Goal: Find specific page/section: Find specific page/section

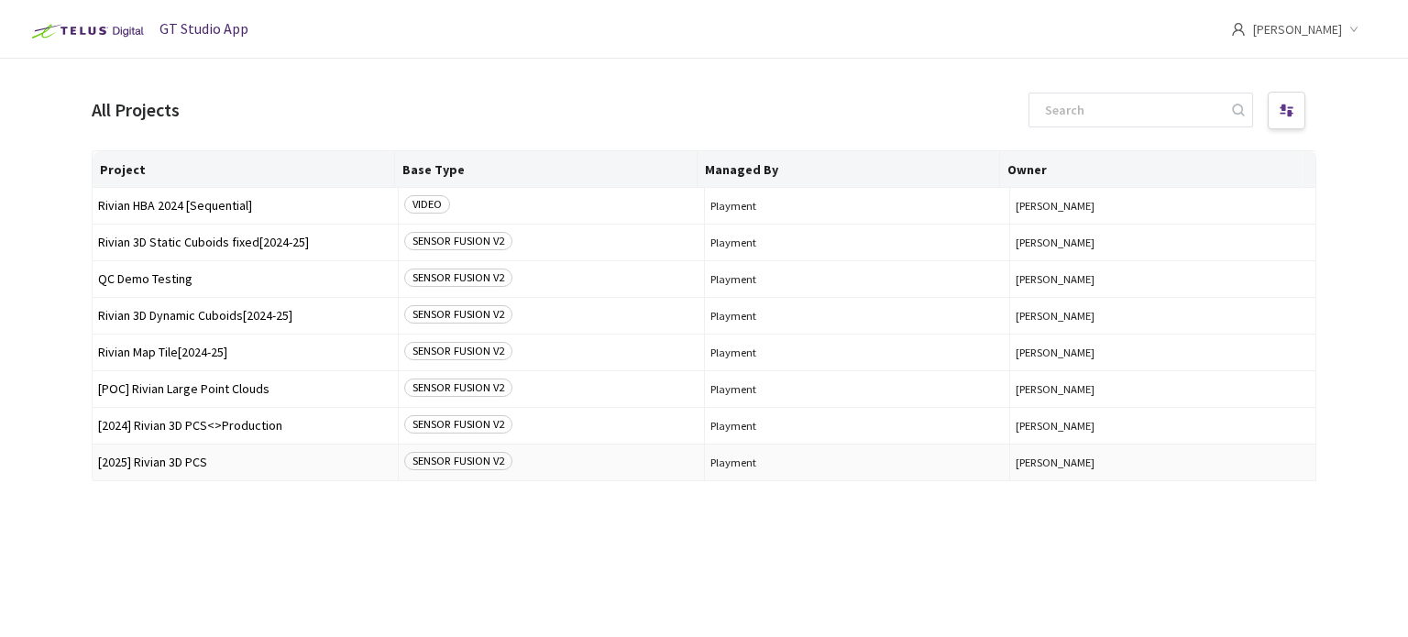
click at [193, 456] on span "[2025] Rivian 3D PCS" at bounding box center [245, 463] width 294 height 14
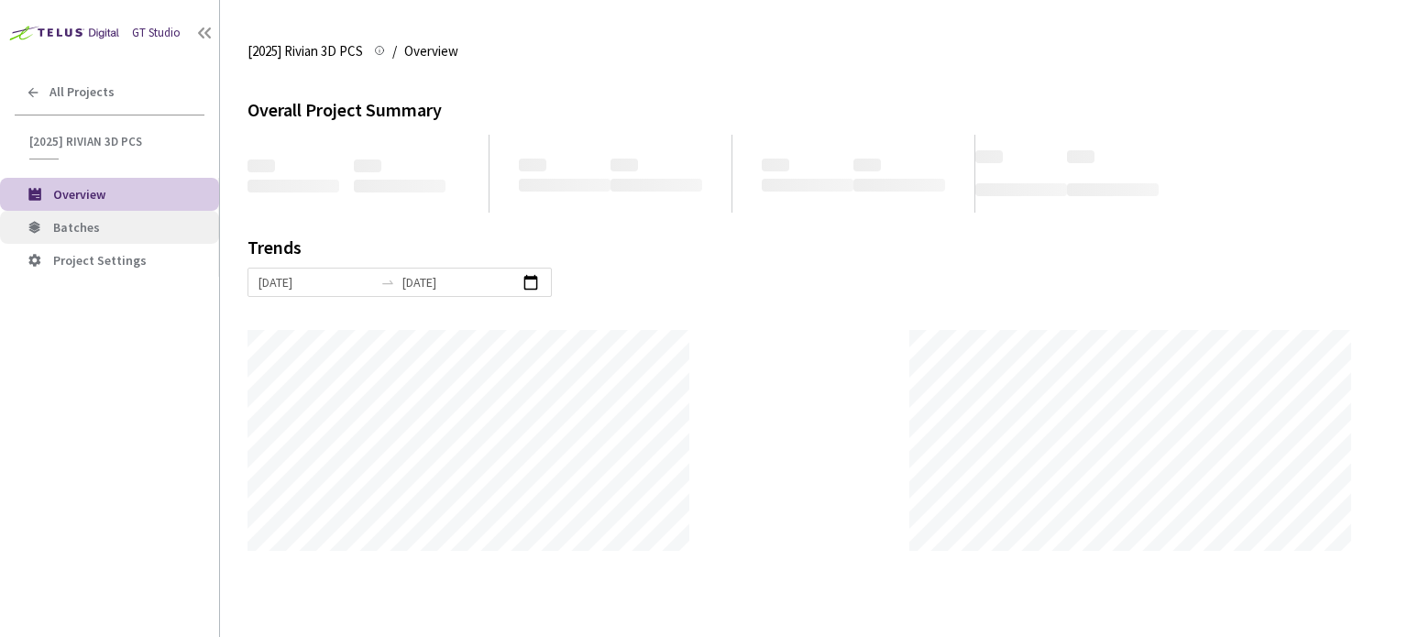
scroll to position [637, 1408]
click at [109, 233] on span "Batches" at bounding box center [128, 228] width 151 height 16
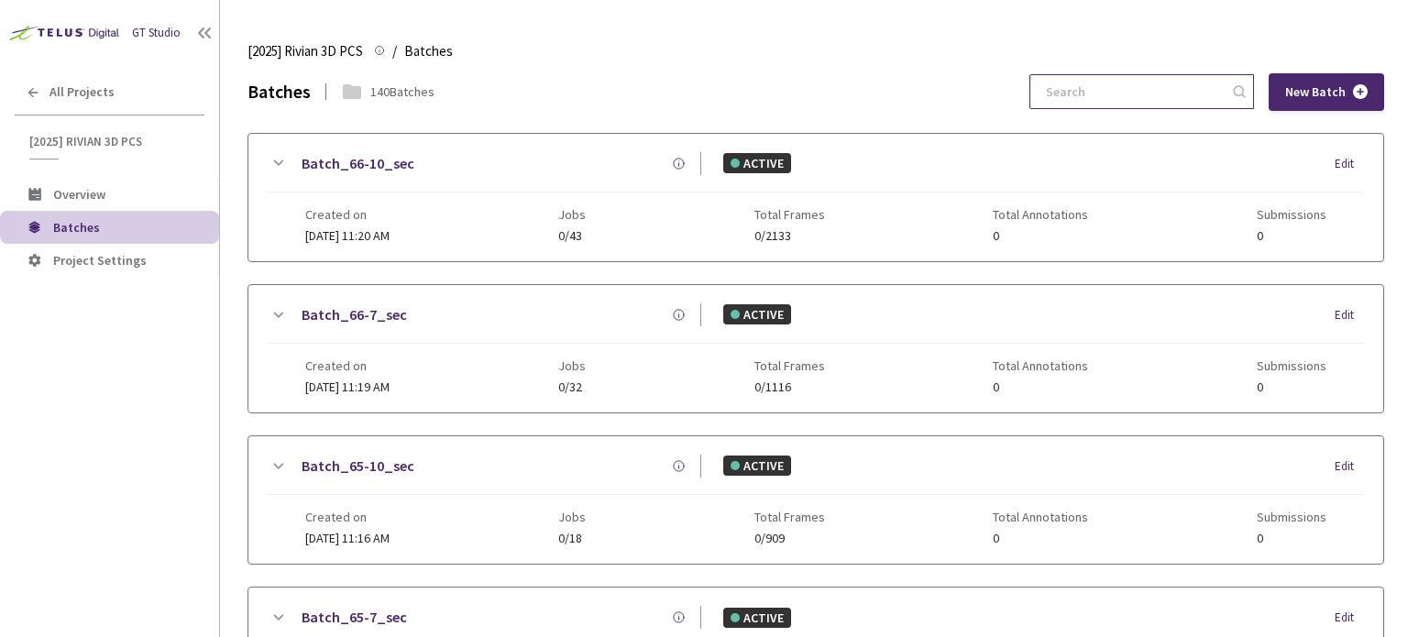
click at [1116, 89] on input at bounding box center [1132, 91] width 195 height 33
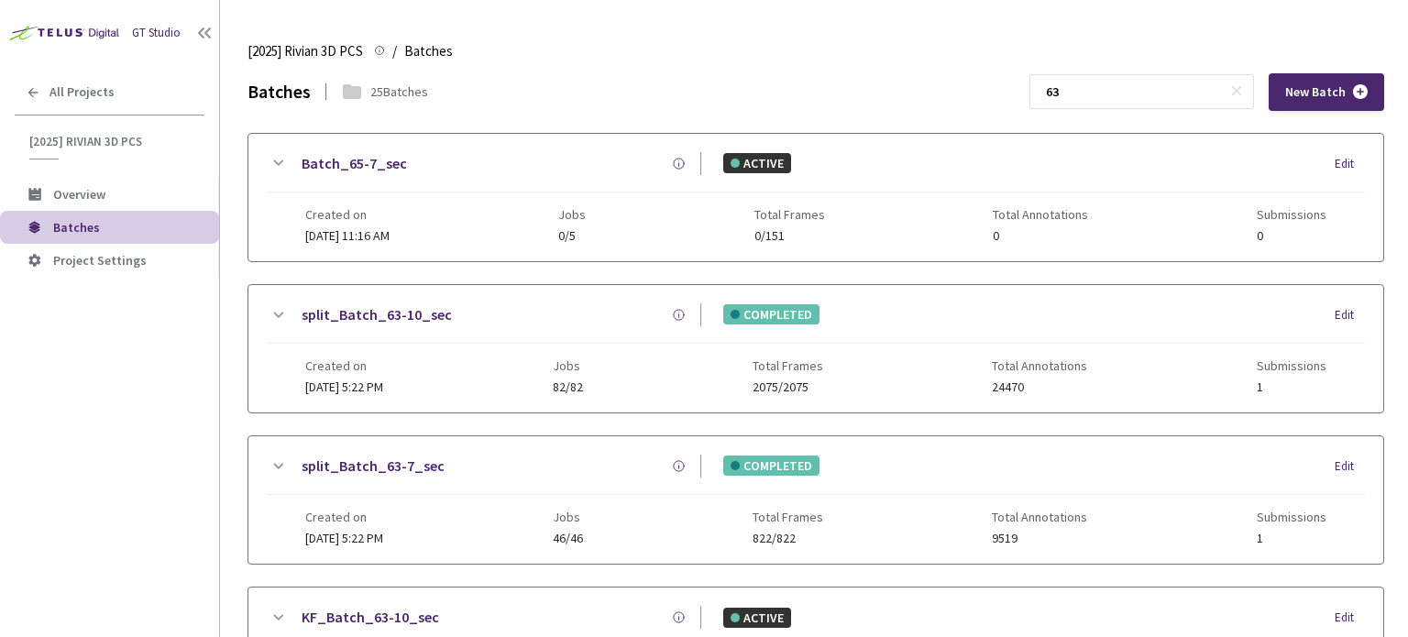
type input "63"
click at [382, 455] on link "split_Batch_63-7_sec" at bounding box center [373, 466] width 143 height 23
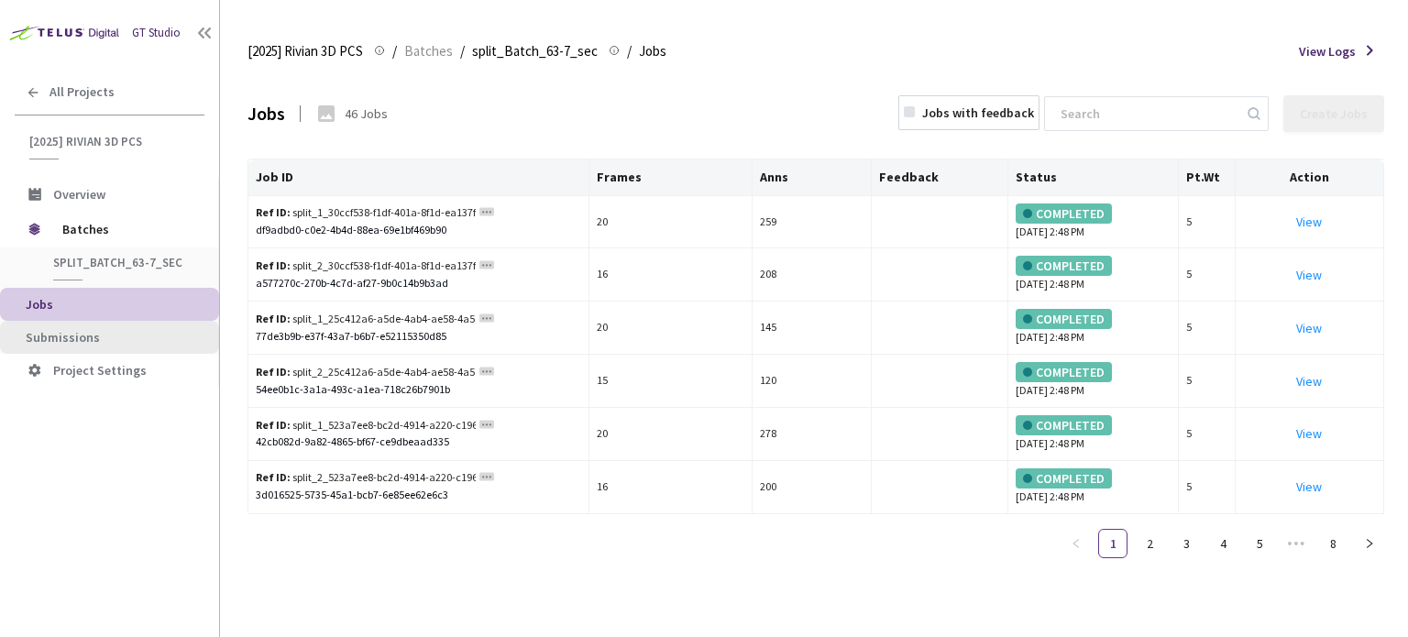
click at [118, 340] on span "Submissions" at bounding box center [115, 338] width 179 height 16
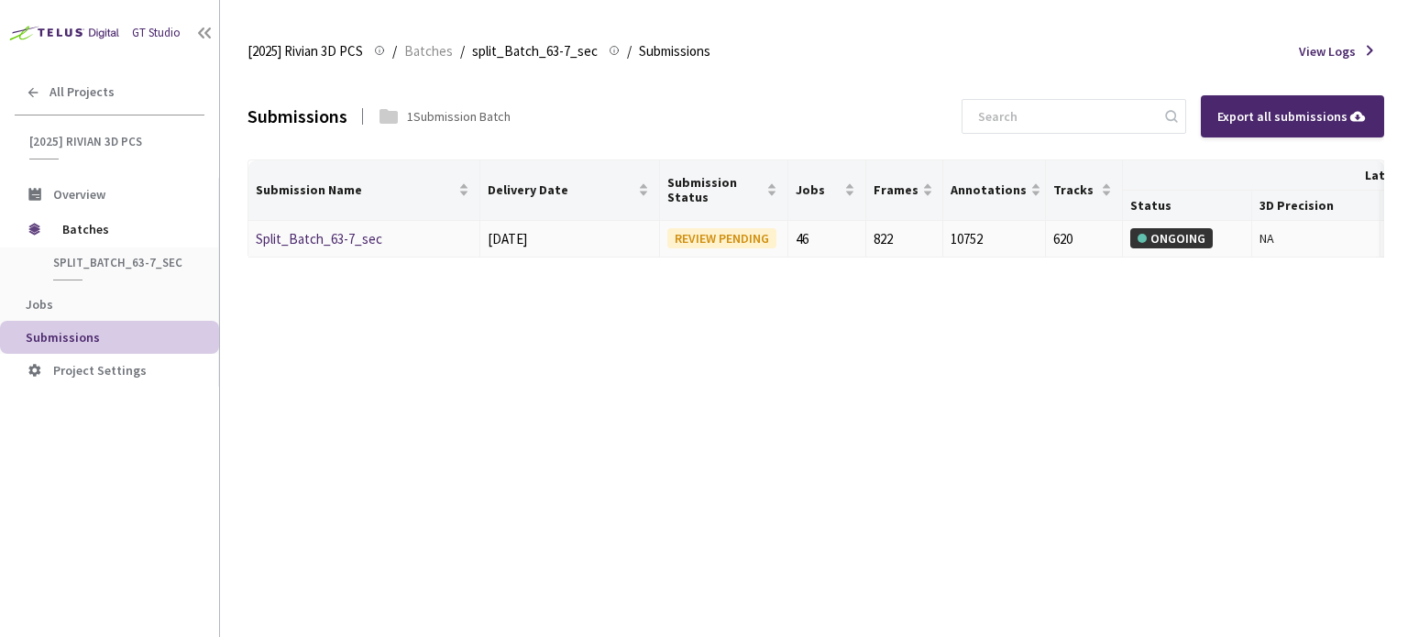
click at [318, 247] on div "Split_Batch_63-7_sec" at bounding box center [353, 239] width 194 height 22
click at [340, 224] on td "Split_Batch_63-7_sec" at bounding box center [364, 240] width 232 height 38
click at [340, 232] on link "Split_Batch_63-7_sec" at bounding box center [319, 238] width 127 height 17
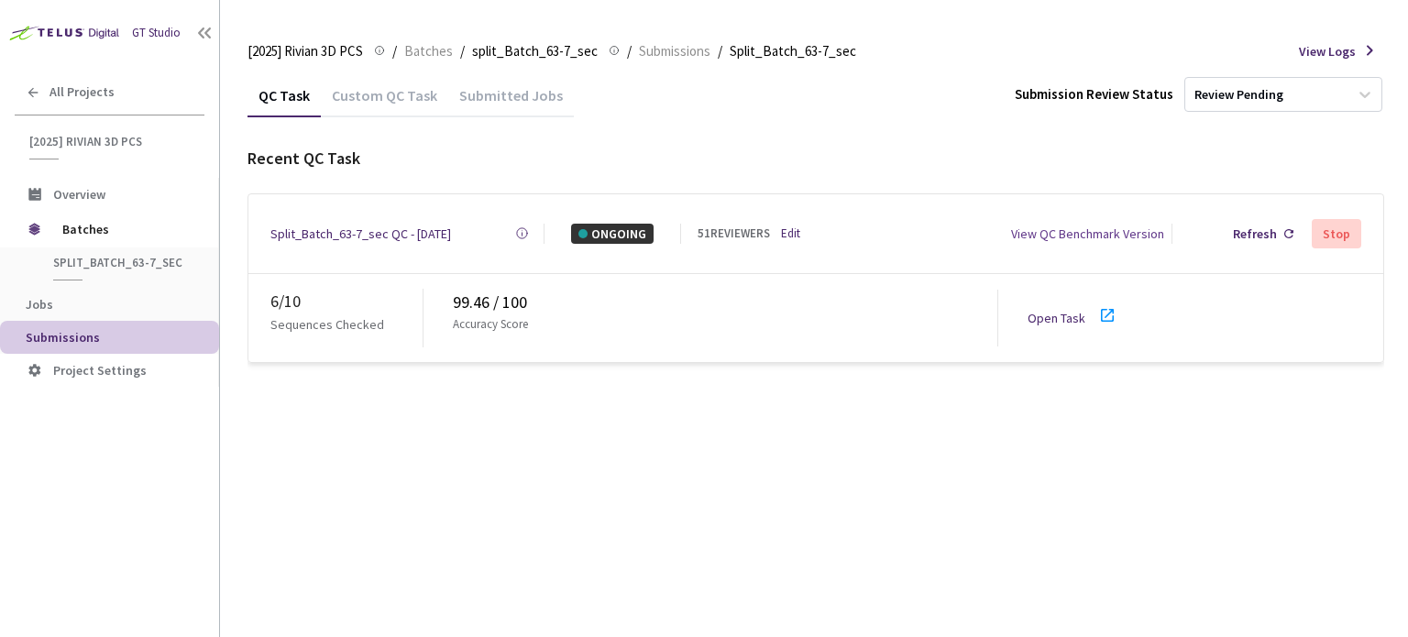
click at [1097, 310] on icon at bounding box center [1108, 315] width 22 height 22
click at [198, 36] on icon at bounding box center [204, 33] width 18 height 18
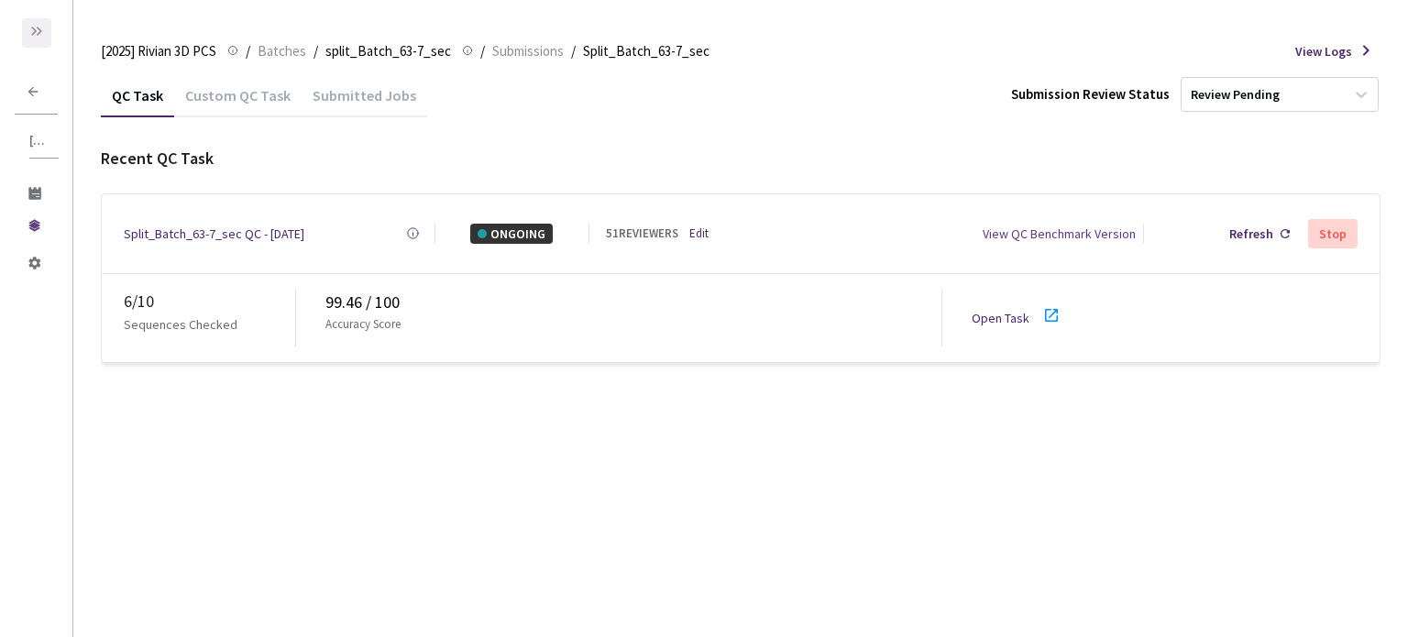
click at [44, 39] on div at bounding box center [36, 32] width 29 height 29
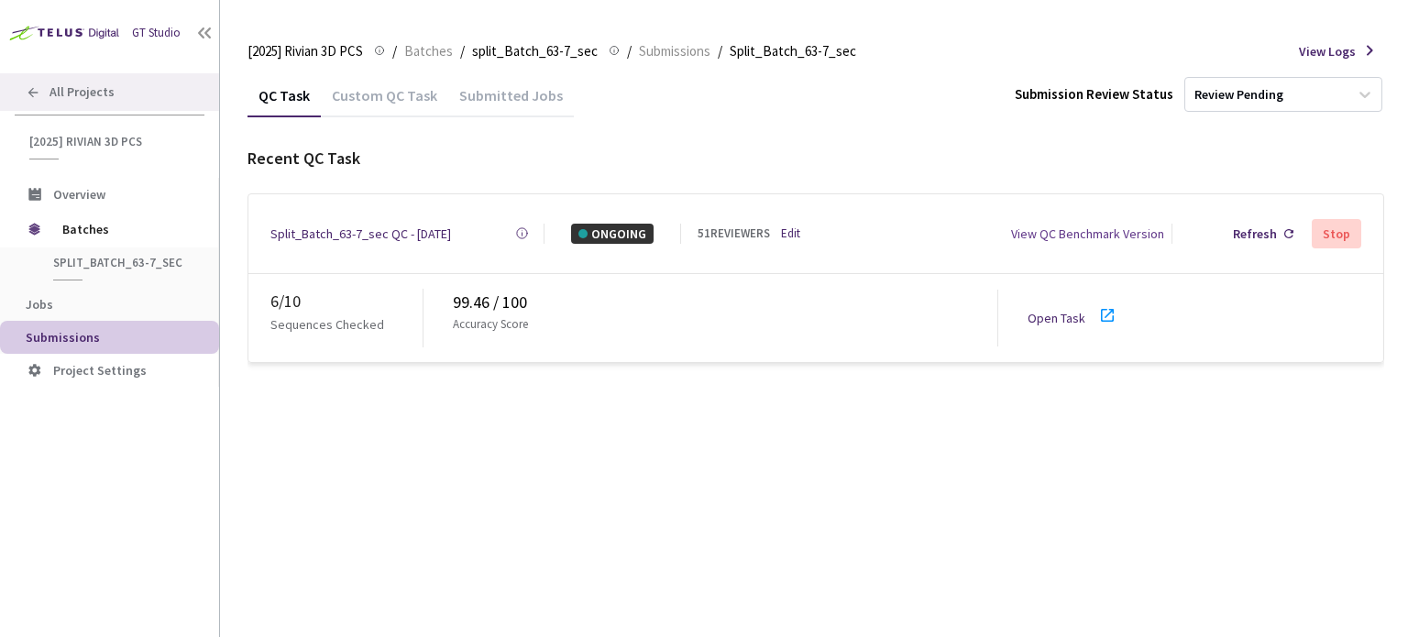
click at [25, 93] on div "All Projects" at bounding box center [109, 92] width 219 height 38
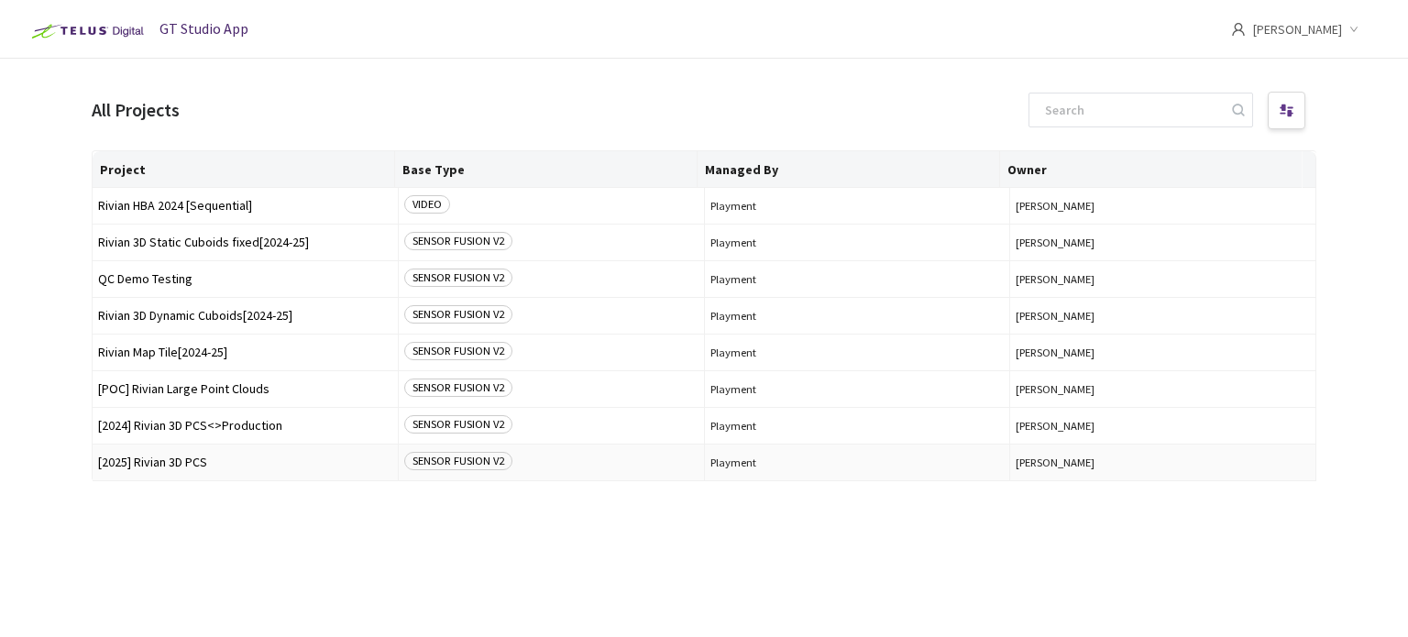
click at [211, 464] on span "[2025] Rivian 3D PCS" at bounding box center [245, 463] width 294 height 14
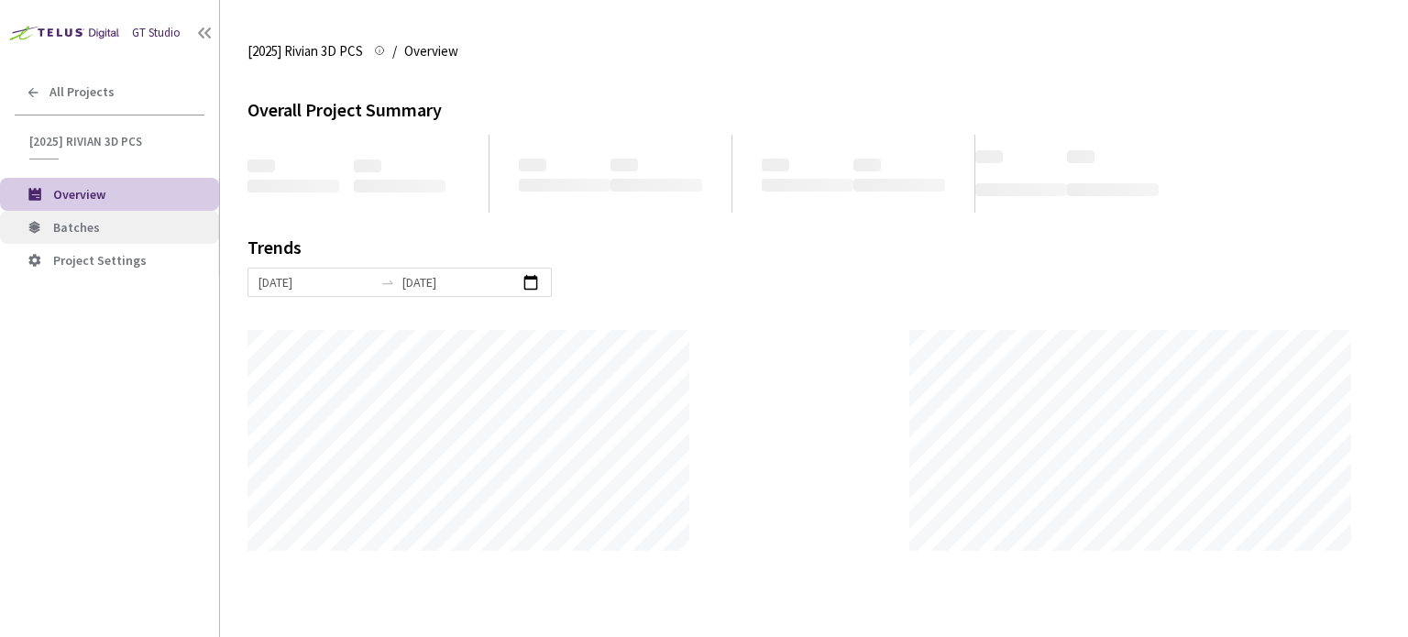
scroll to position [637, 1408]
click at [132, 224] on span "Batches" at bounding box center [128, 228] width 151 height 16
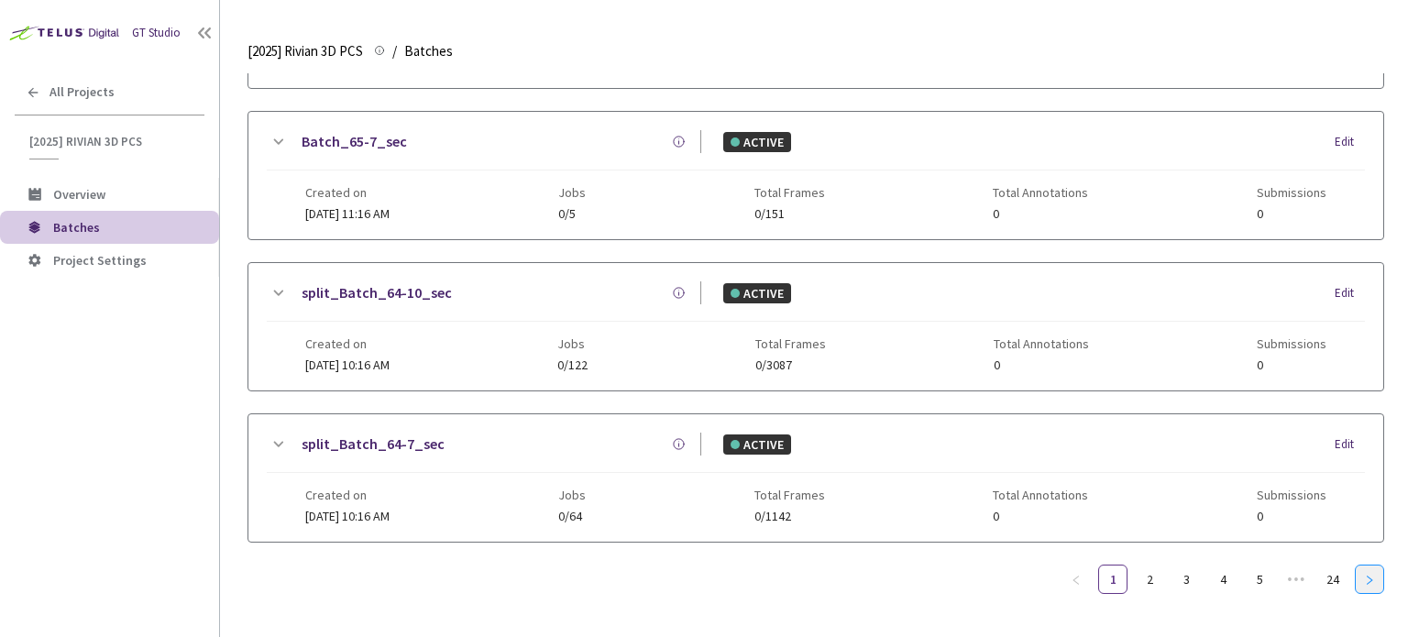
scroll to position [471, 0]
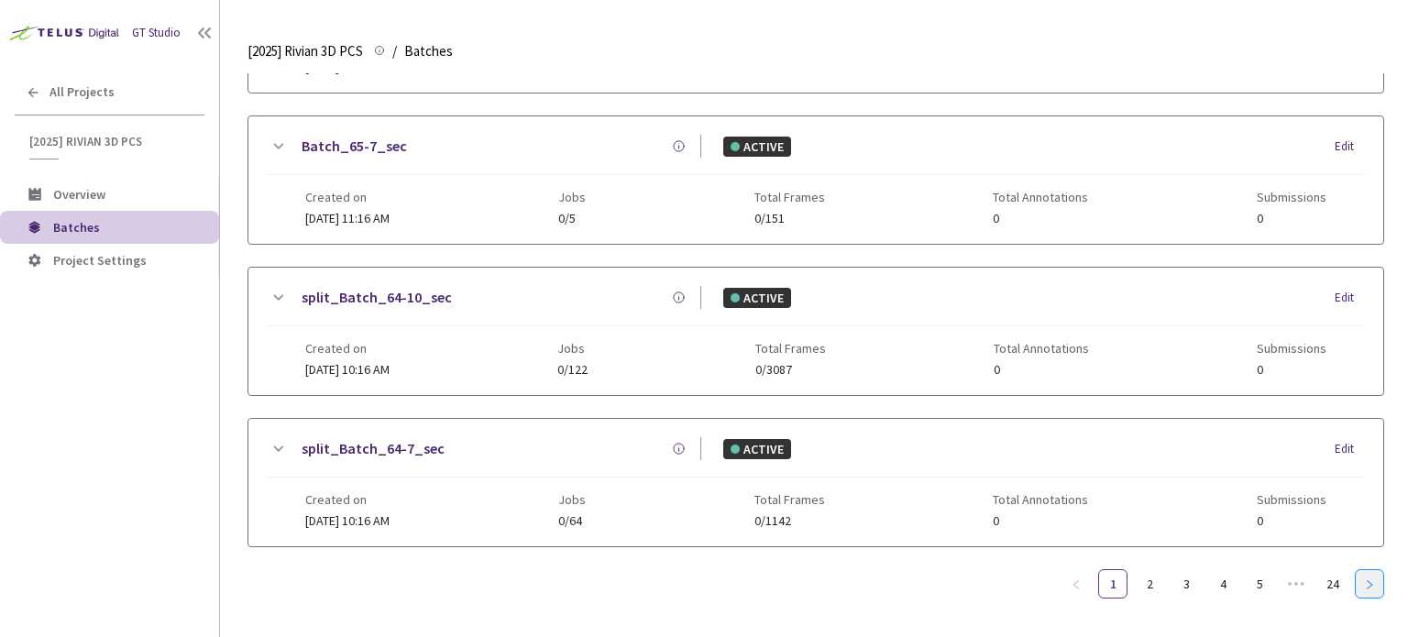
click at [1374, 583] on icon "right" at bounding box center [1369, 584] width 11 height 11
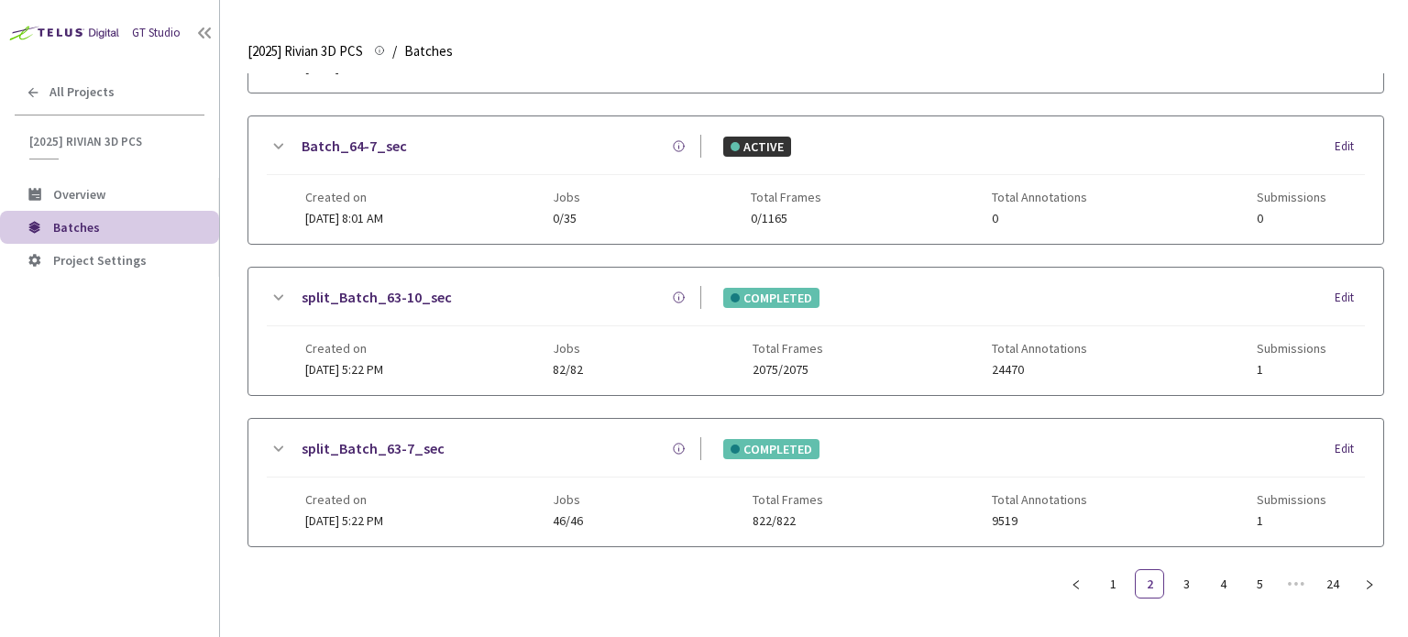
click at [429, 298] on link "split_Batch_63-10_sec" at bounding box center [377, 297] width 150 height 23
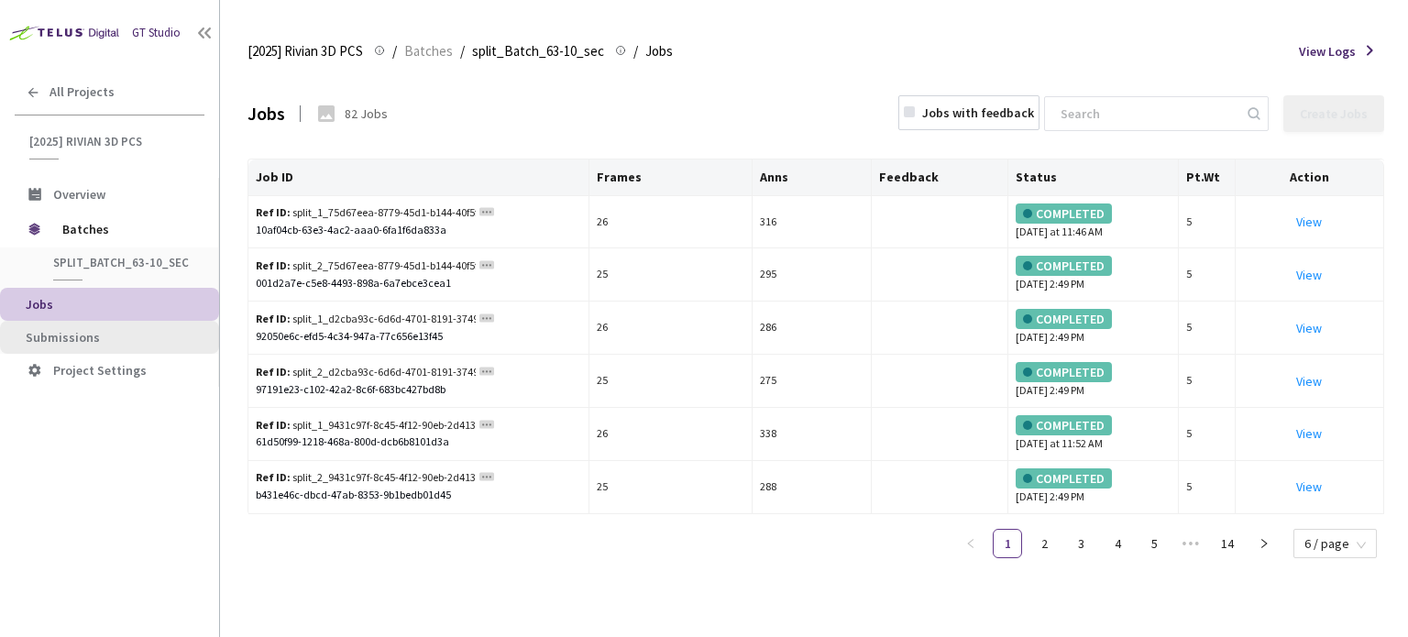
drag, startPoint x: 111, startPoint y: 356, endPoint x: 119, endPoint y: 347, distance: 12.3
click at [118, 347] on ul "Overview Batches split_Batch_63-10_sec split_Batch_63-10_sec Jobs Submissions P…" at bounding box center [109, 282] width 219 height 209
click at [121, 340] on span "Submissions" at bounding box center [115, 338] width 179 height 16
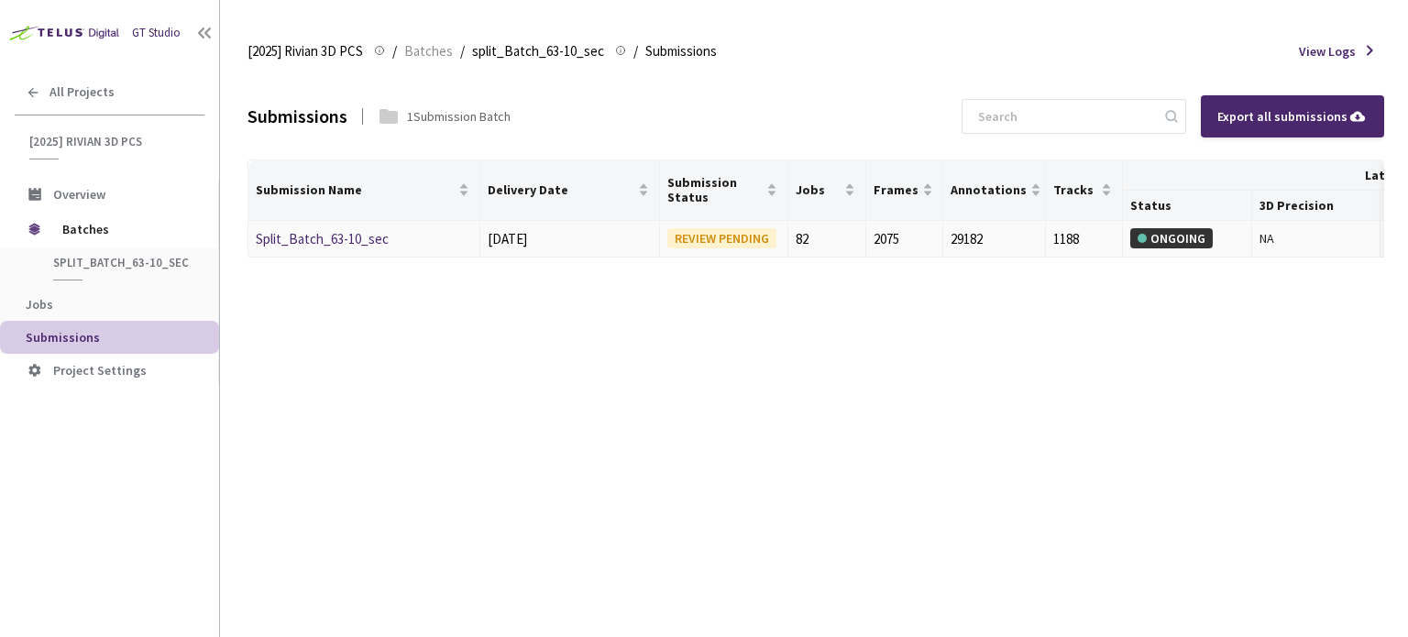
click at [336, 246] on link "Split_Batch_63-10_sec" at bounding box center [322, 238] width 133 height 17
